Goal: Task Accomplishment & Management: Manage account settings

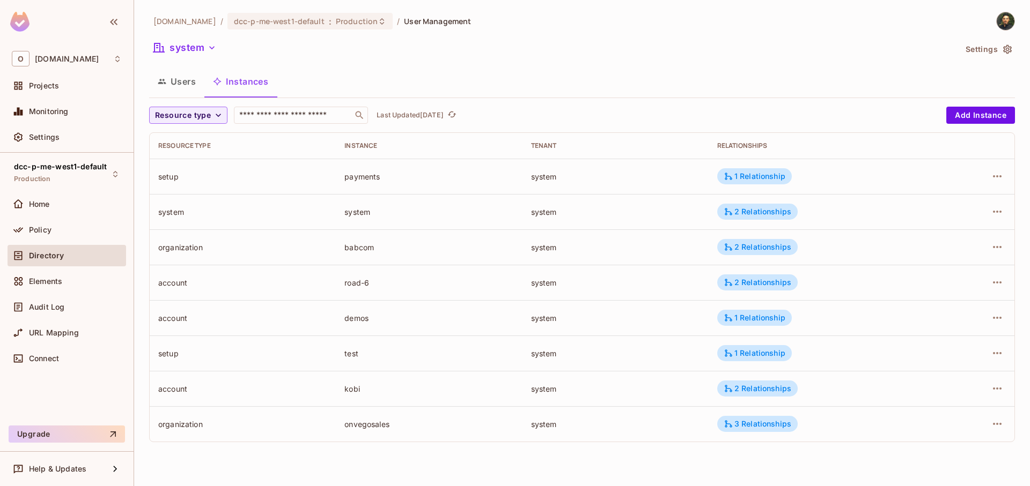
click at [541, 75] on div "Users Instances" at bounding box center [582, 81] width 866 height 27
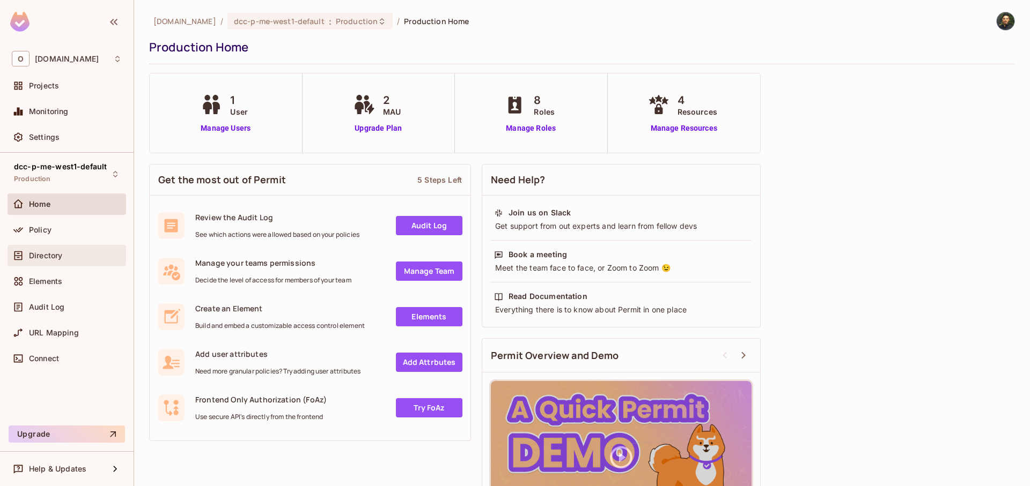
click at [62, 255] on span "Directory" at bounding box center [45, 256] width 33 height 9
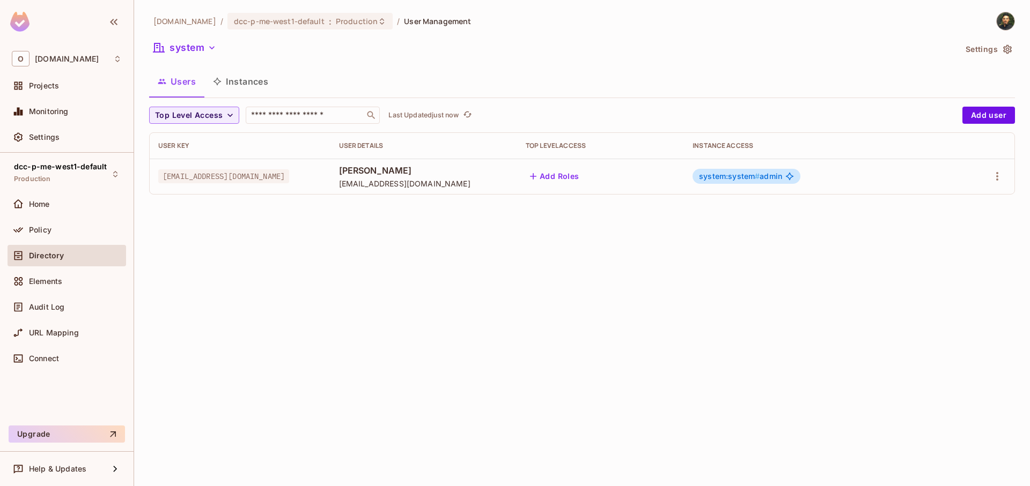
click at [245, 83] on button "Instances" at bounding box center [240, 81] width 72 height 27
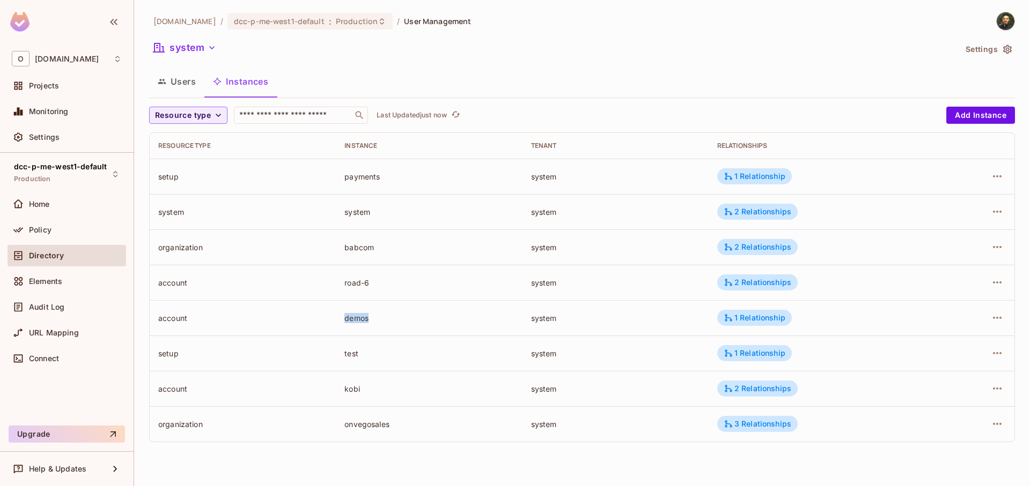
drag, startPoint x: 339, startPoint y: 321, endPoint x: 402, endPoint y: 320, distance: 62.2
click at [402, 320] on td "demos" at bounding box center [429, 317] width 186 height 35
click at [433, 313] on div "demos" at bounding box center [428, 318] width 169 height 10
click at [318, 305] on td "account" at bounding box center [243, 317] width 186 height 35
drag, startPoint x: 161, startPoint y: 321, endPoint x: 603, endPoint y: 324, distance: 442.5
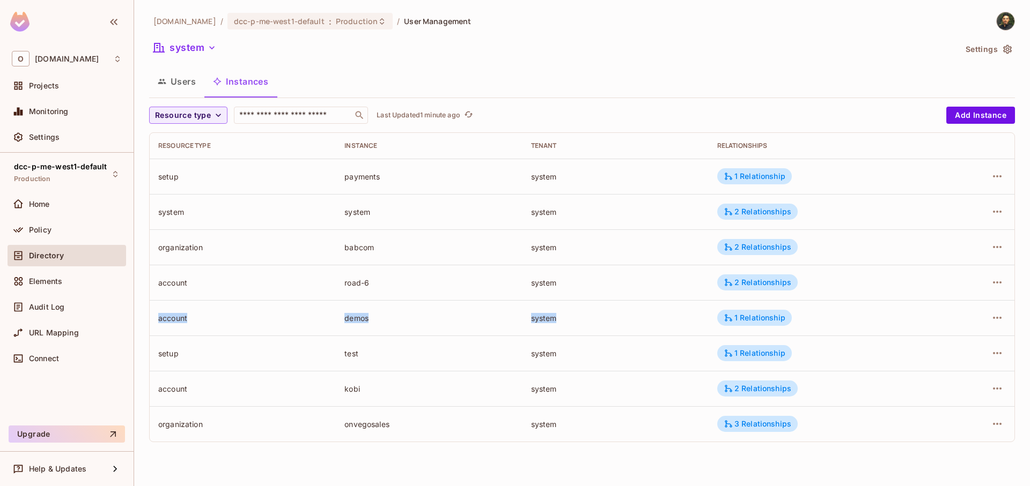
click at [603, 324] on tr "account demos system 1 Relationship" at bounding box center [582, 317] width 865 height 35
click at [603, 324] on td "system" at bounding box center [615, 317] width 186 height 35
click at [780, 316] on div "1 Relationship" at bounding box center [754, 318] width 62 height 10
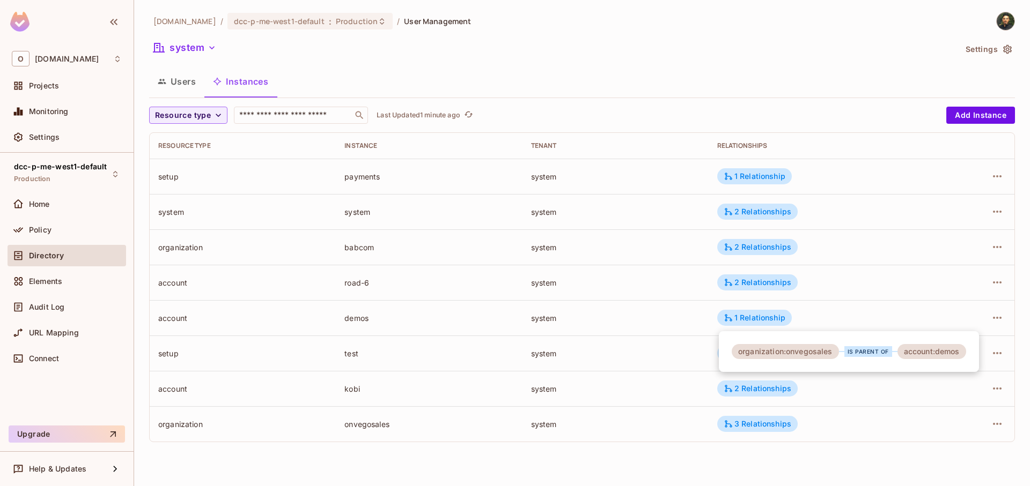
click at [623, 318] on div at bounding box center [515, 243] width 1030 height 486
click at [993, 315] on icon "button" at bounding box center [997, 318] width 13 height 13
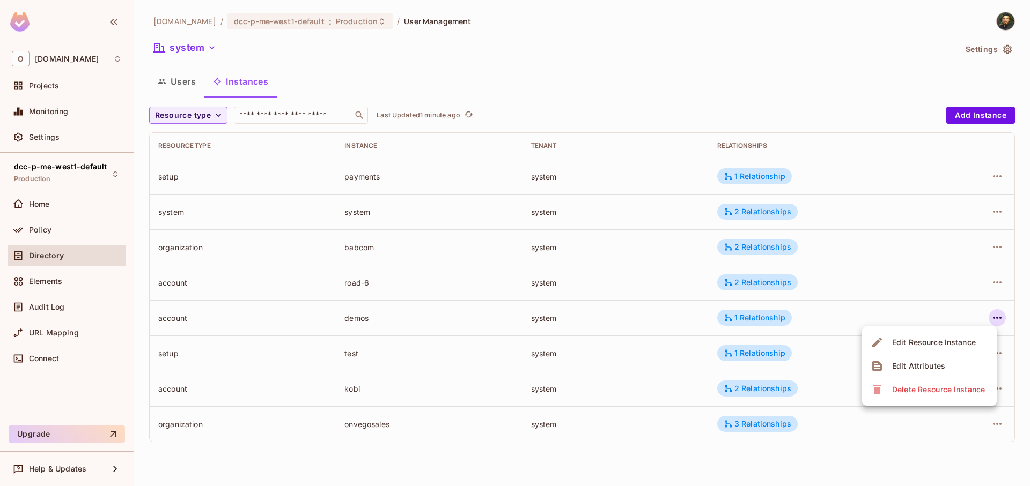
click at [932, 389] on div "Delete Resource Instance" at bounding box center [938, 390] width 93 height 11
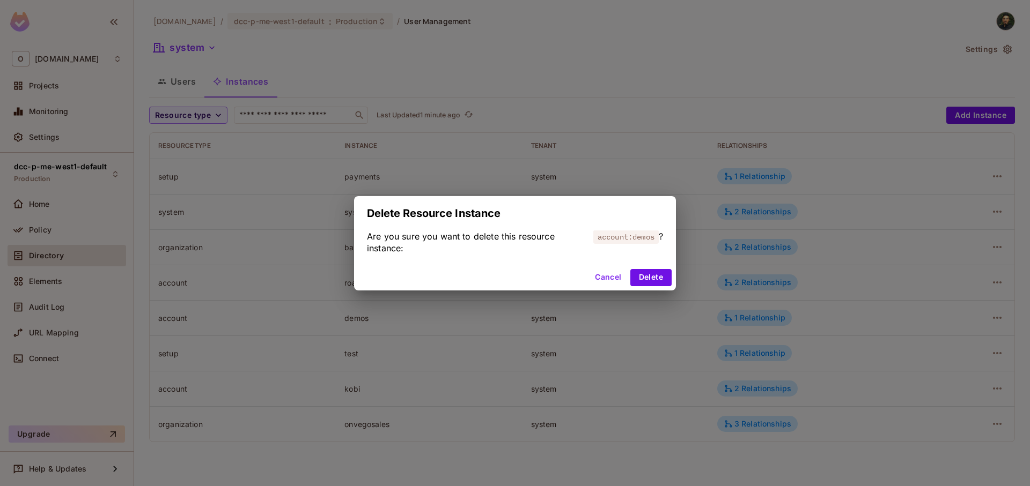
click at [743, 312] on div "Delete Resource Instance Are you sure you want to delete this resource instance…" at bounding box center [515, 243] width 1030 height 486
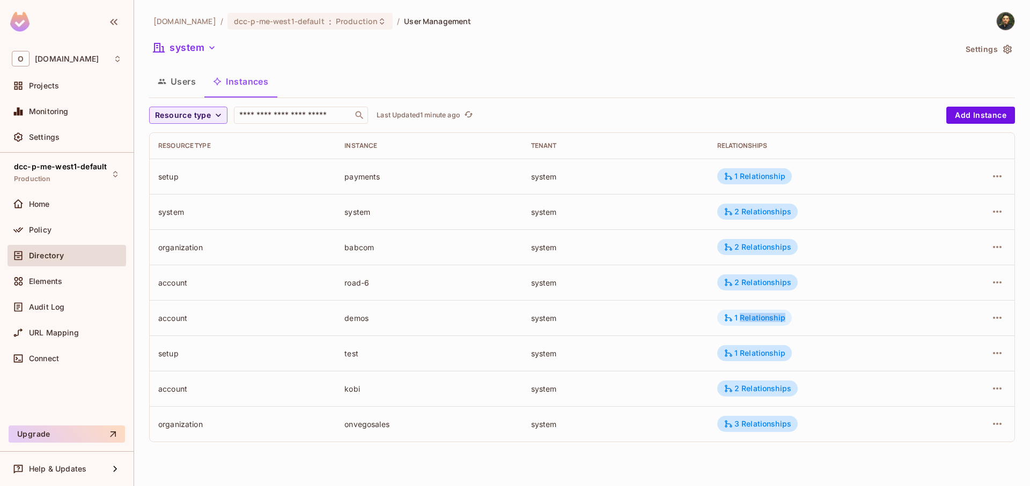
click at [755, 319] on div "1 Relationship" at bounding box center [754, 318] width 62 height 10
click at [882, 312] on div at bounding box center [515, 243] width 1030 height 486
click at [995, 318] on icon "button" at bounding box center [997, 318] width 13 height 13
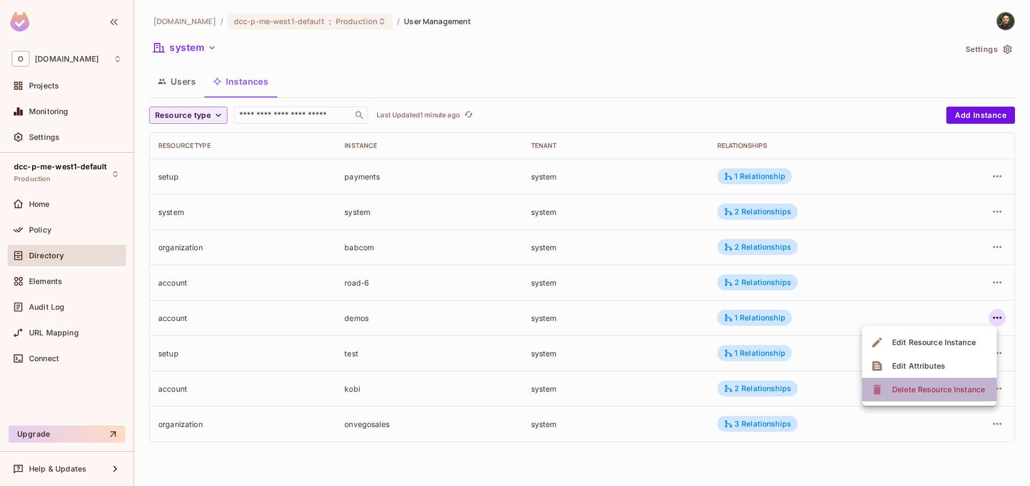
click at [916, 392] on div "Delete Resource Instance" at bounding box center [938, 390] width 93 height 11
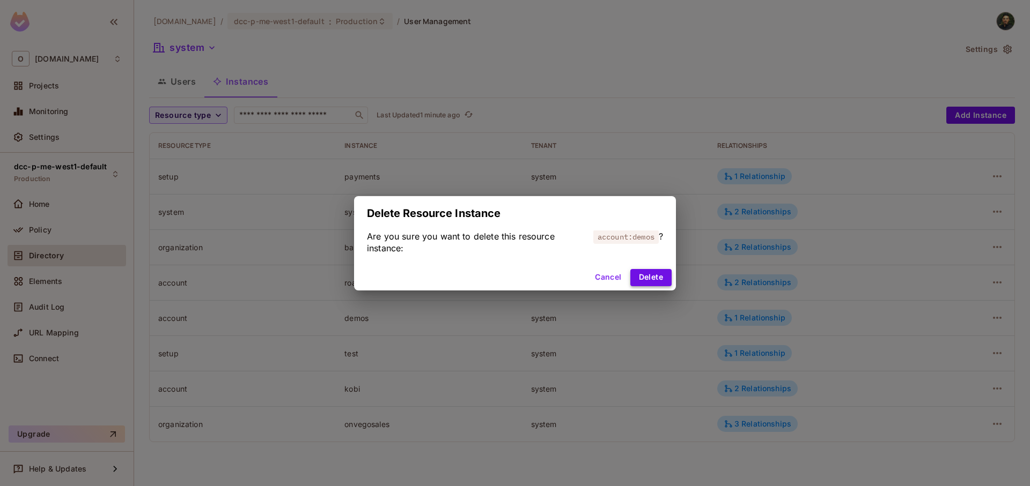
click at [655, 277] on button "Delete" at bounding box center [650, 277] width 41 height 17
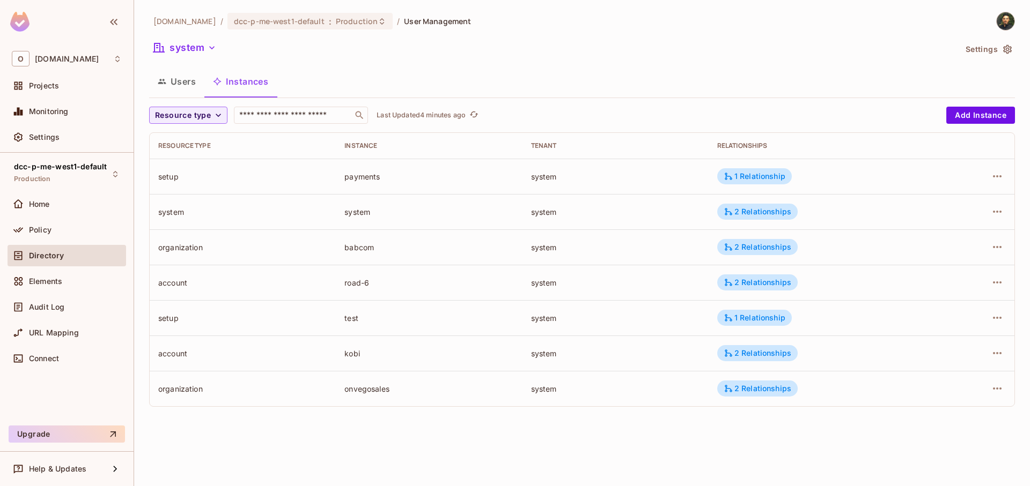
click at [651, 75] on div "Users Instances" at bounding box center [582, 81] width 866 height 27
click at [993, 283] on icon "button" at bounding box center [997, 283] width 9 height 2
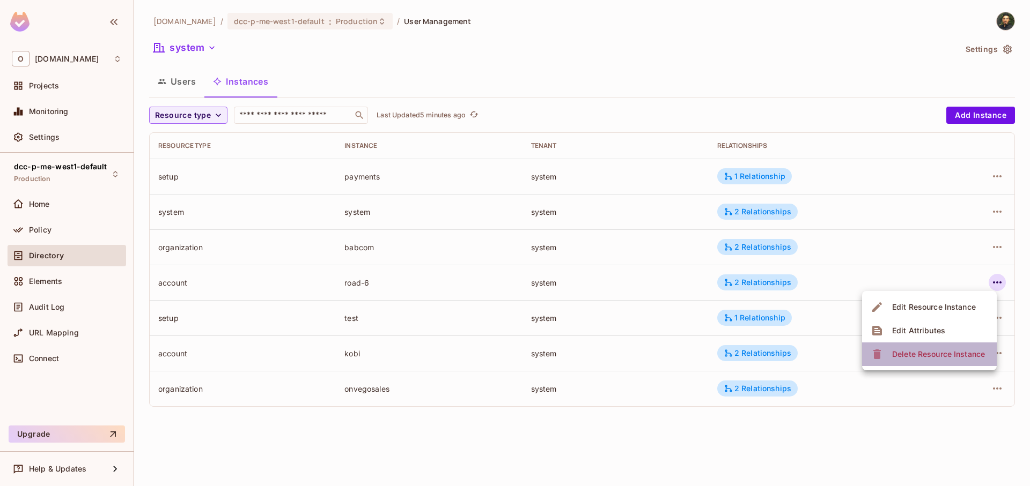
click at [935, 352] on div "Delete Resource Instance" at bounding box center [938, 354] width 93 height 11
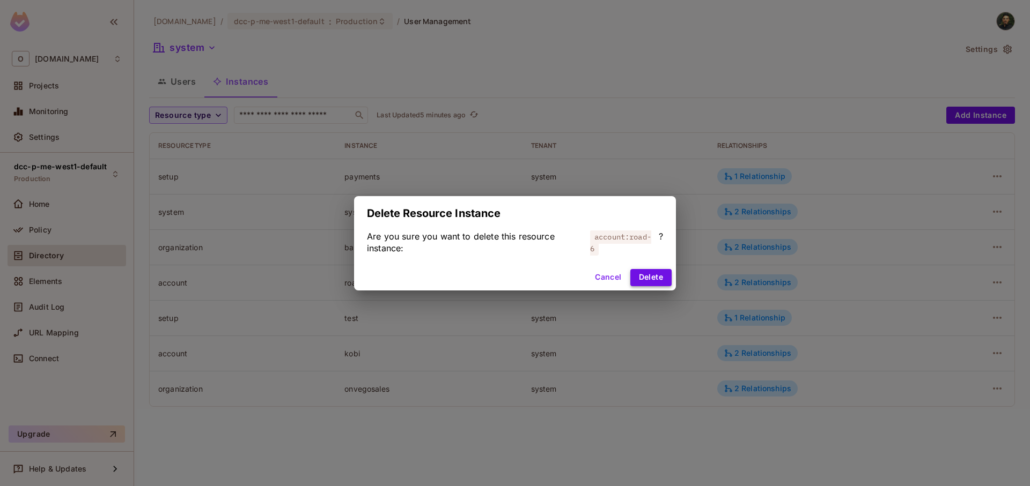
click at [647, 278] on button "Delete" at bounding box center [650, 277] width 41 height 17
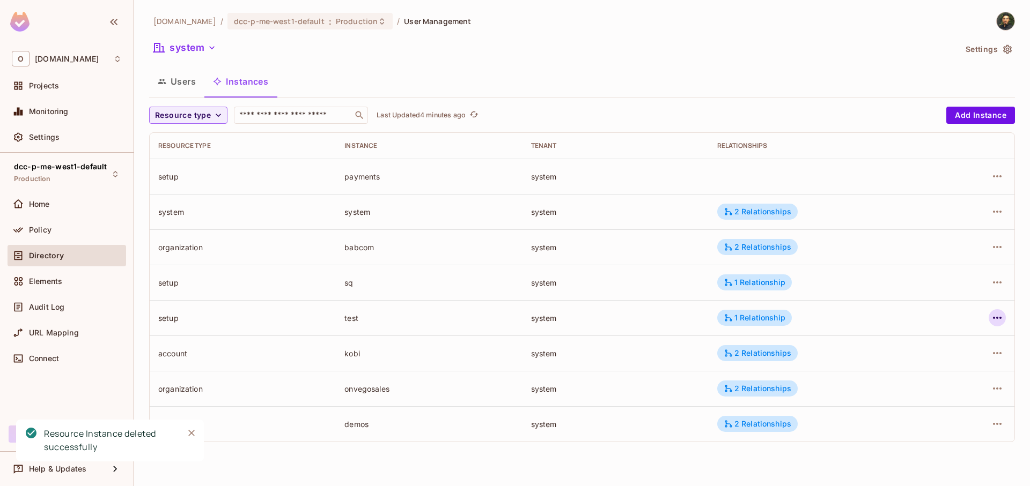
click at [996, 316] on icon "button" at bounding box center [997, 318] width 13 height 13
click at [919, 388] on div "Delete Resource Instance" at bounding box center [938, 390] width 93 height 11
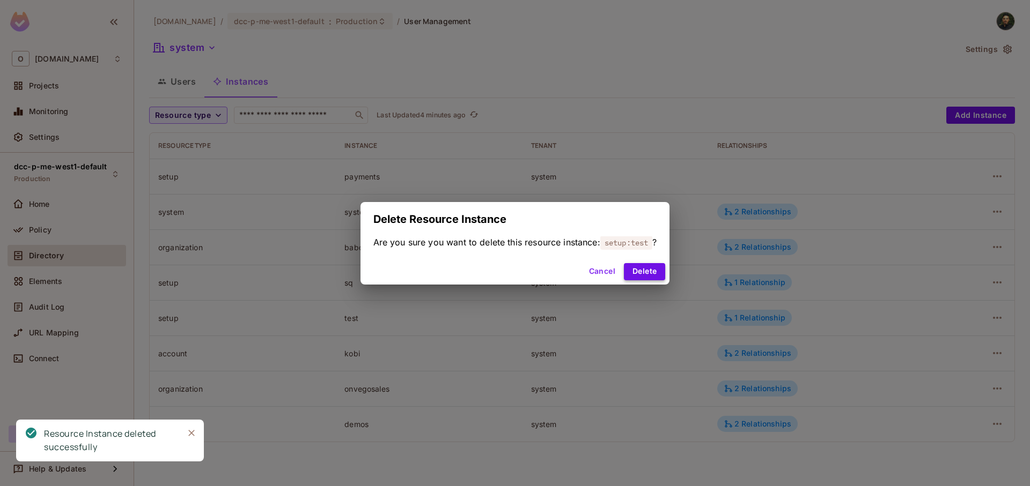
click at [664, 272] on button "Delete" at bounding box center [644, 271] width 41 height 17
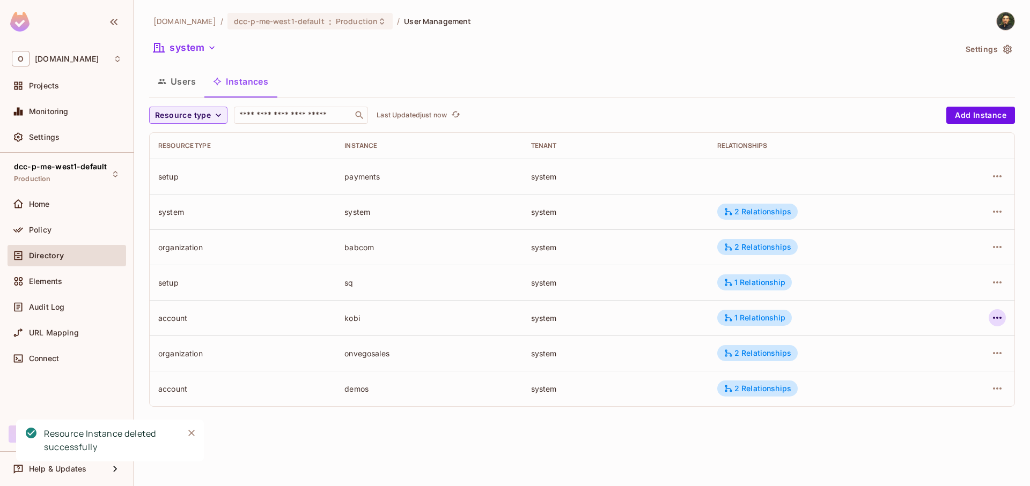
click at [1005, 318] on button "button" at bounding box center [996, 317] width 17 height 17
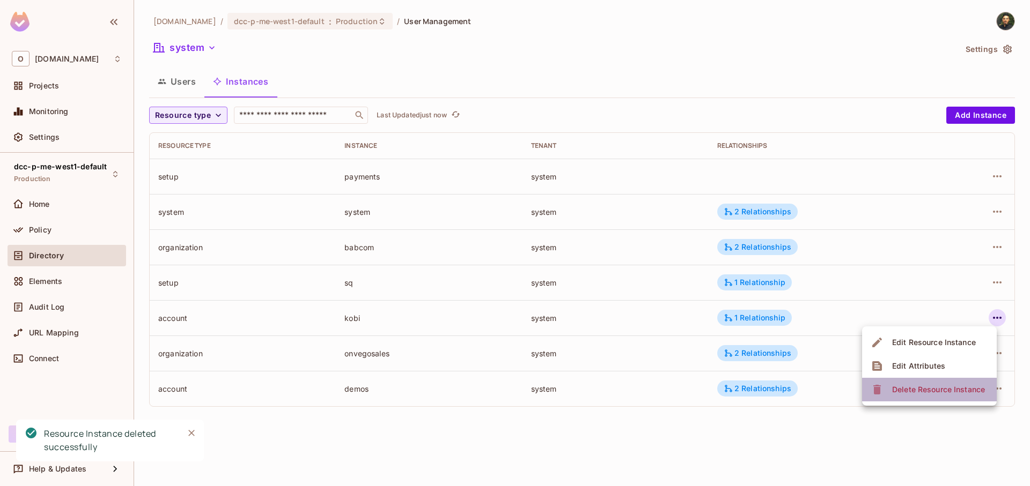
click at [927, 390] on div "Delete Resource Instance" at bounding box center [938, 390] width 93 height 11
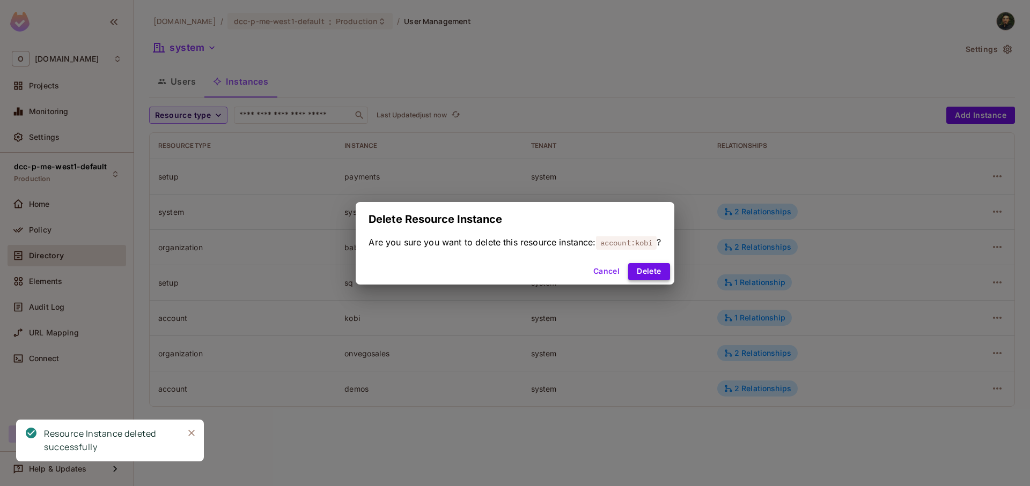
click at [653, 278] on button "Delete" at bounding box center [648, 271] width 41 height 17
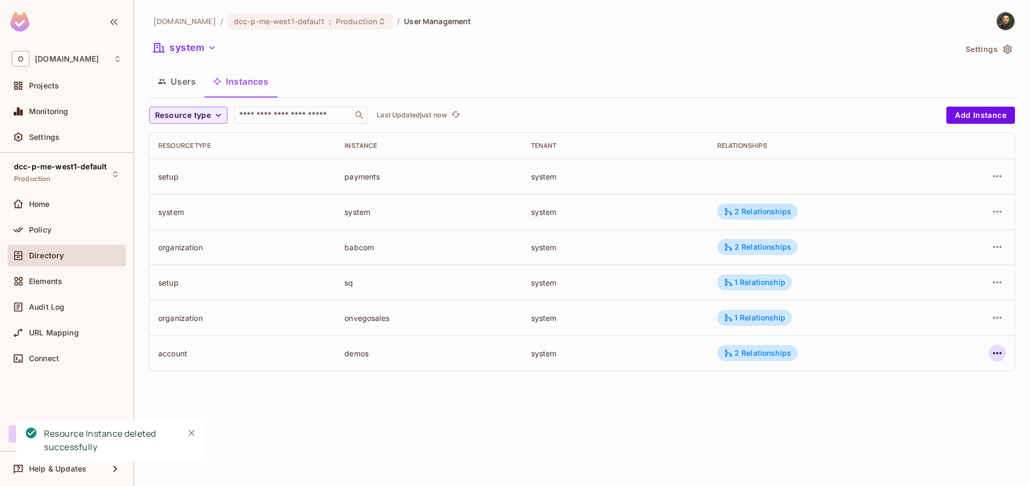
click at [992, 354] on icon "button" at bounding box center [997, 353] width 13 height 13
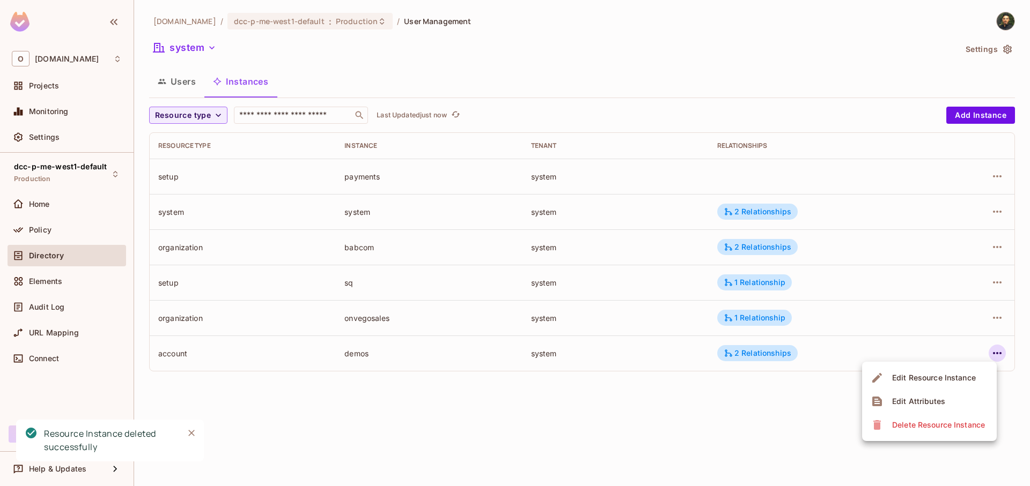
click at [929, 425] on div "Delete Resource Instance" at bounding box center [938, 425] width 93 height 11
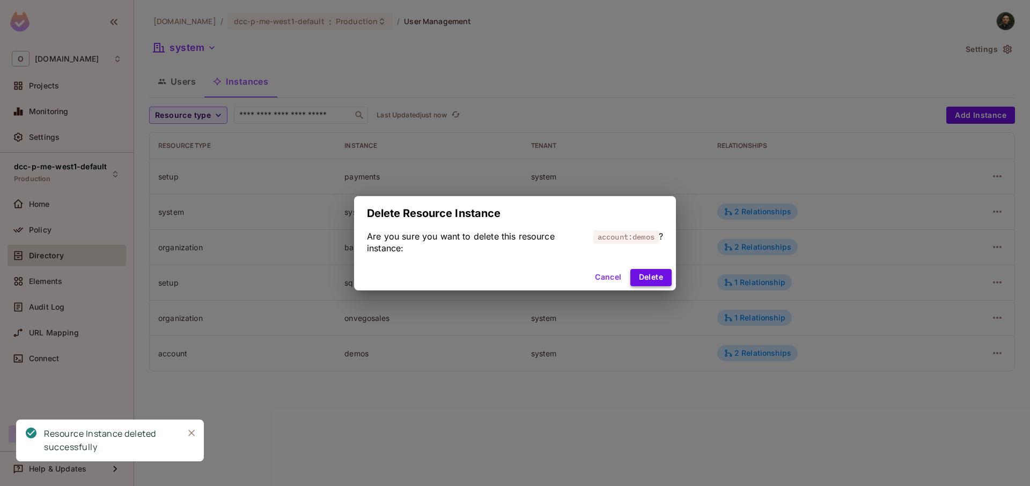
click at [653, 278] on button "Delete" at bounding box center [650, 277] width 41 height 17
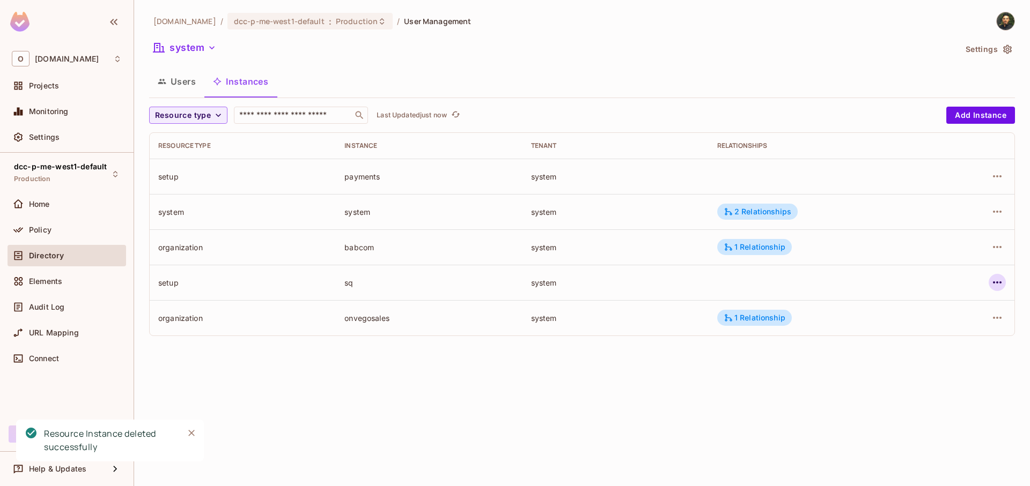
click at [995, 284] on icon "button" at bounding box center [997, 282] width 13 height 13
click at [930, 351] on div "Delete Resource Instance" at bounding box center [938, 354] width 93 height 11
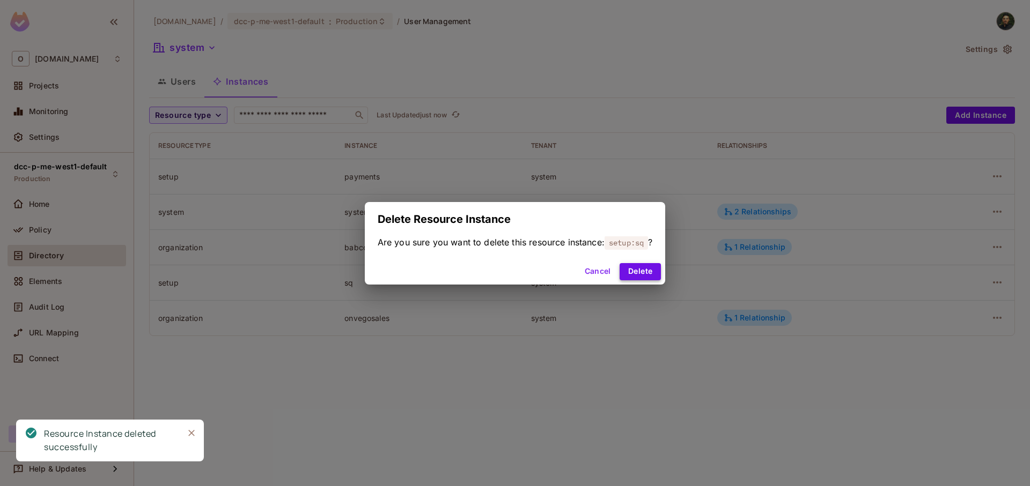
click at [637, 264] on button "Delete" at bounding box center [639, 271] width 41 height 17
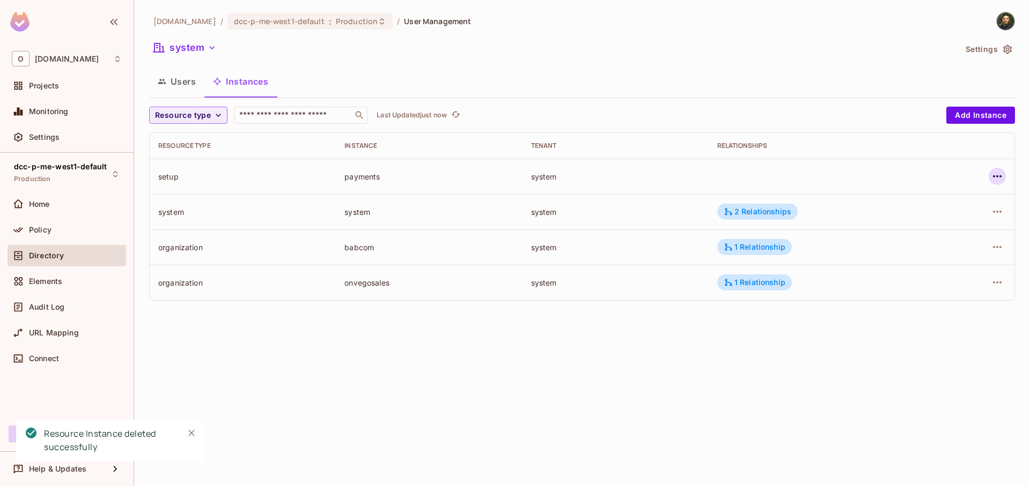
click at [998, 177] on icon "button" at bounding box center [997, 176] width 13 height 13
click at [898, 252] on div "Delete Resource Instance" at bounding box center [938, 248] width 93 height 11
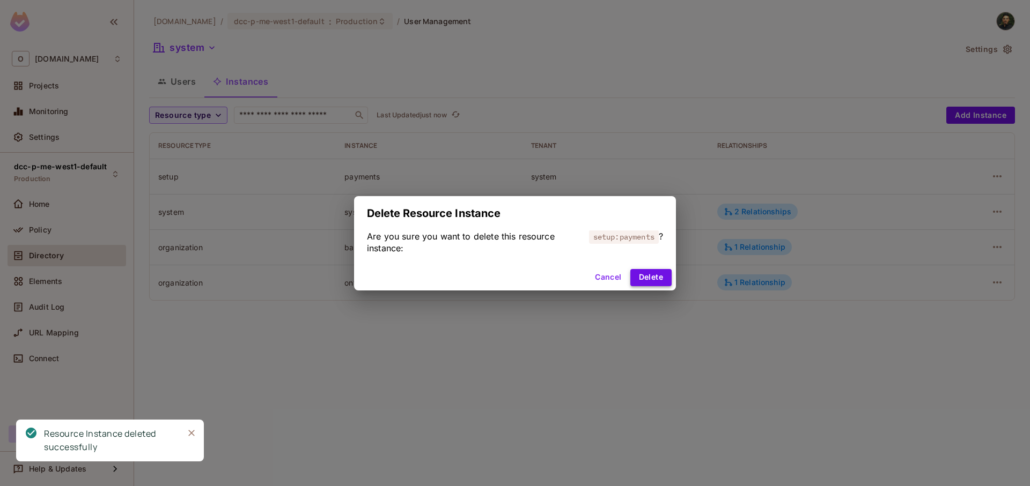
click at [650, 278] on button "Delete" at bounding box center [650, 277] width 41 height 17
